Goal: Transaction & Acquisition: Register for event/course

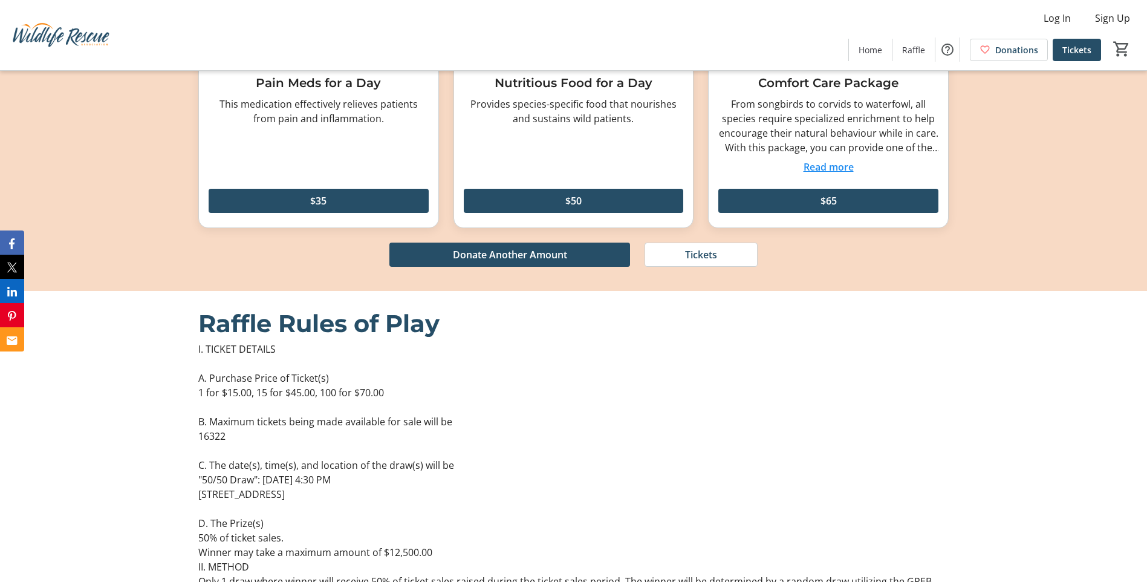
scroll to position [1284, 0]
